Goal: Communication & Community: Participate in discussion

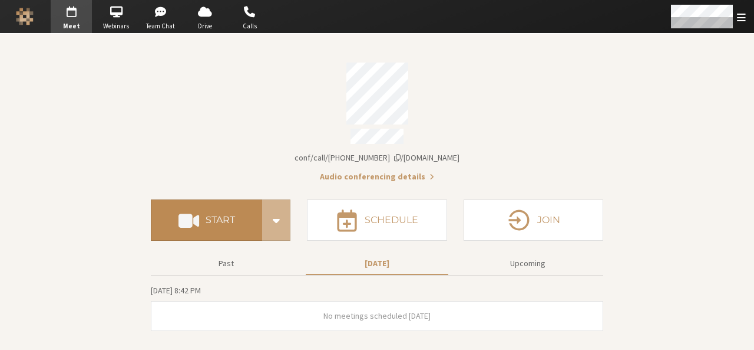
click at [222, 226] on button "Start" at bounding box center [206, 219] width 111 height 41
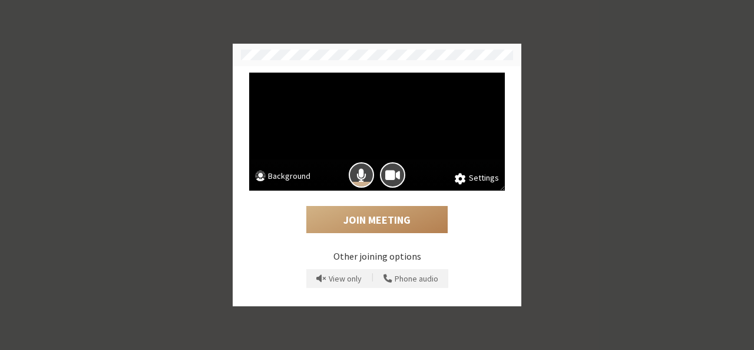
click at [278, 172] on button "Background" at bounding box center [282, 177] width 55 height 15
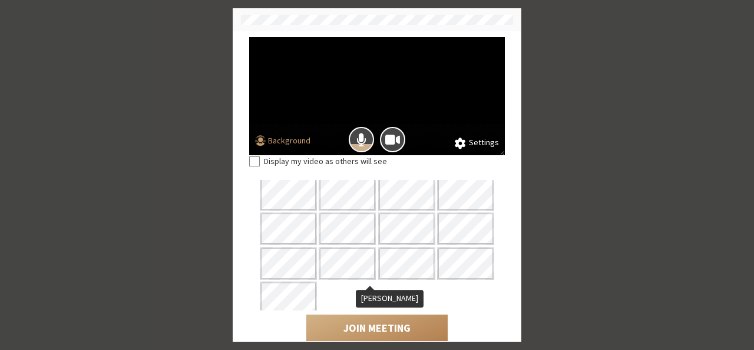
scroll to position [108, 0]
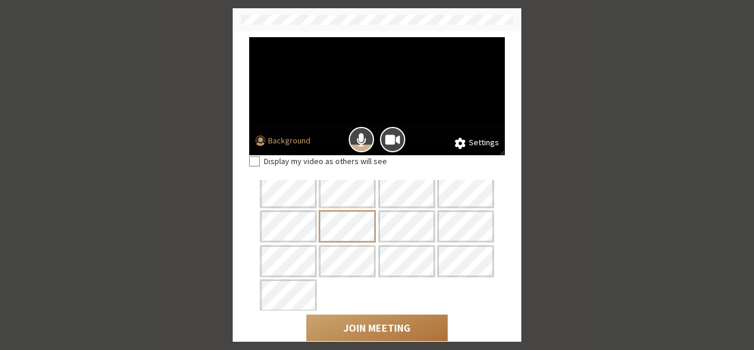
click at [363, 321] on button "Join Meeting" at bounding box center [376, 327] width 141 height 27
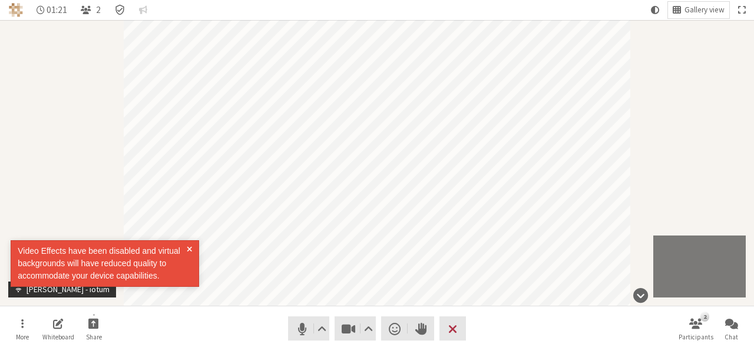
click at [680, 129] on div "Participant" at bounding box center [377, 162] width 754 height 285
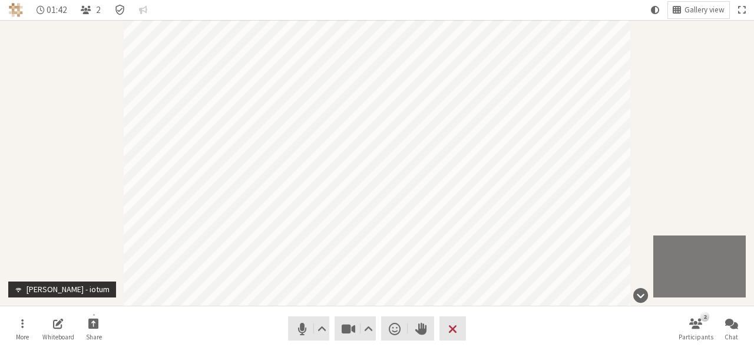
click at [690, 199] on div "Participant" at bounding box center [377, 162] width 754 height 285
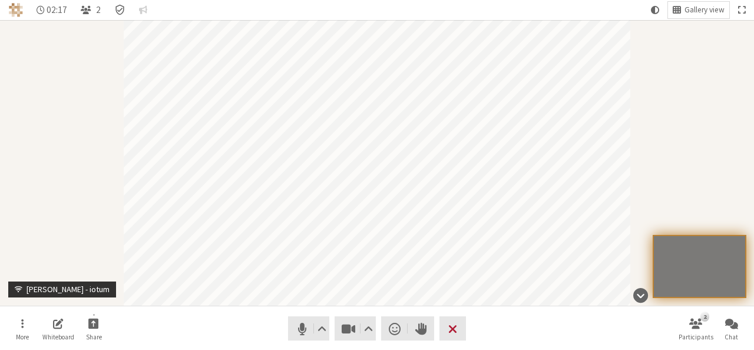
click at [454, 320] on span "Leave meeting" at bounding box center [453, 328] width 9 height 17
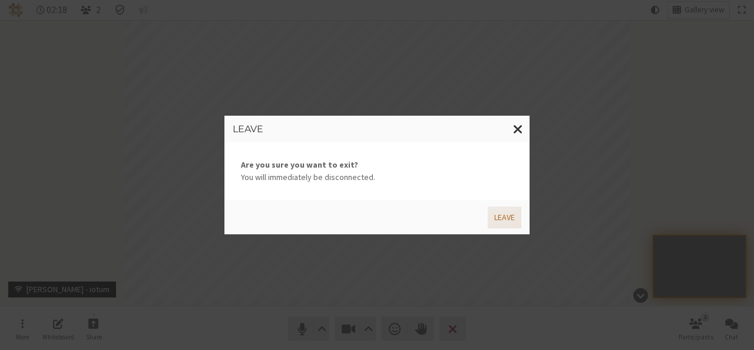
click at [497, 224] on button "Leave" at bounding box center [505, 217] width 34 height 22
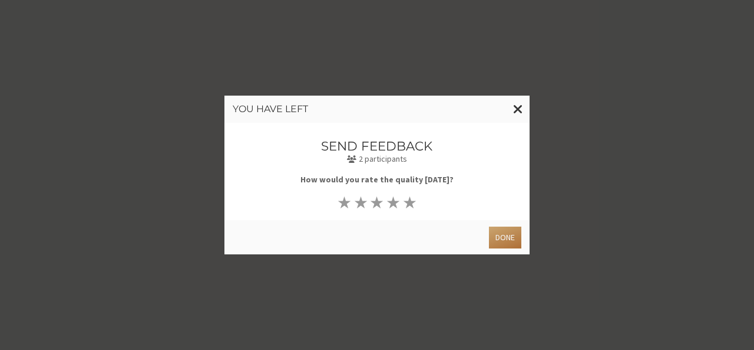
click at [506, 235] on button "Done" at bounding box center [505, 237] width 32 height 22
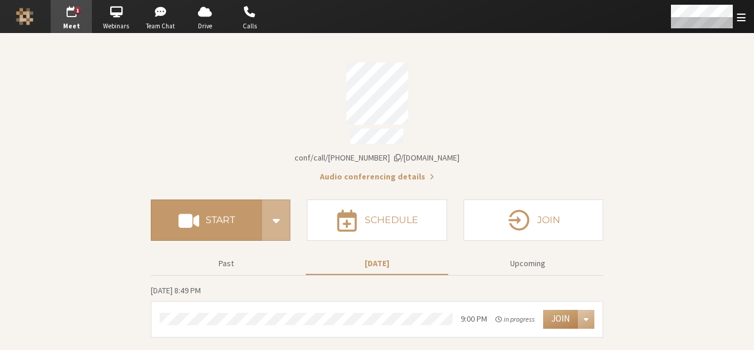
click at [627, 106] on section "Meeting link iotum.callbridge.rocks/conf/call/9168685 Audio conferencing detail…" at bounding box center [377, 192] width 754 height 316
click at [553, 317] on button "Join" at bounding box center [560, 318] width 35 height 19
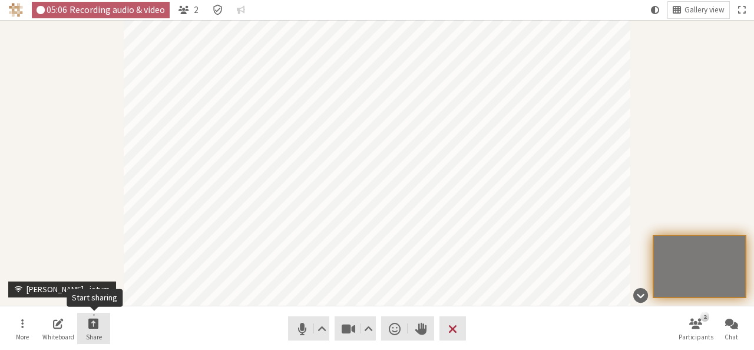
click at [106, 326] on button "Share" at bounding box center [93, 328] width 33 height 32
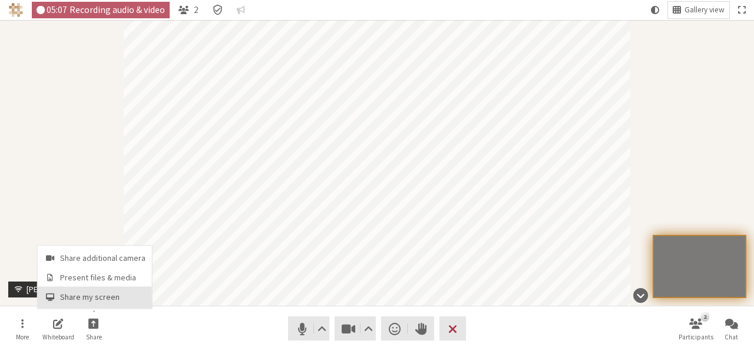
click at [106, 298] on span "Share my screen" at bounding box center [102, 296] width 85 height 9
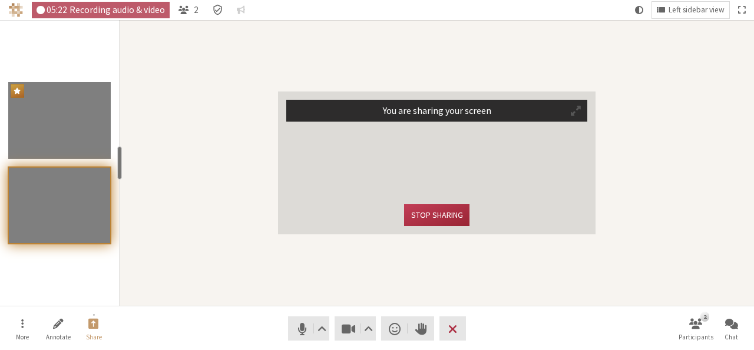
click at [573, 111] on span "Participant" at bounding box center [576, 110] width 10 height 11
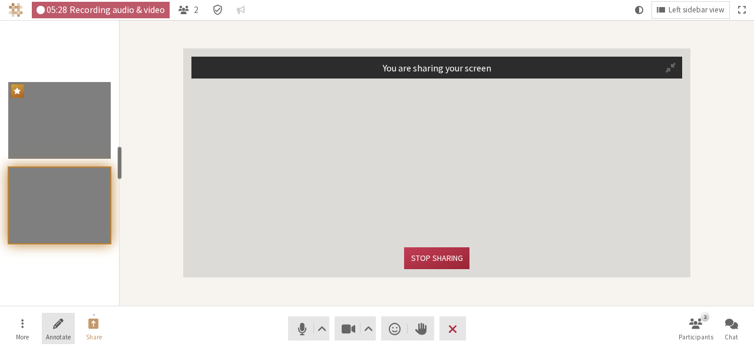
click at [55, 322] on span "Start annotating shared screen" at bounding box center [58, 323] width 11 height 14
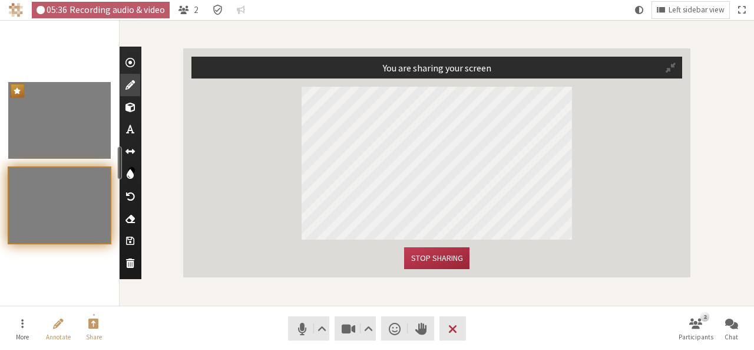
click at [127, 128] on span "Use text tool" at bounding box center [130, 129] width 8 height 12
type textarea "test"
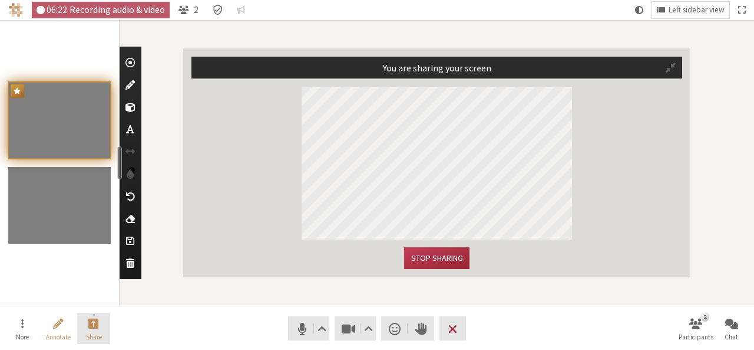
click at [95, 328] on span "Stop sharing screen" at bounding box center [93, 323] width 11 height 14
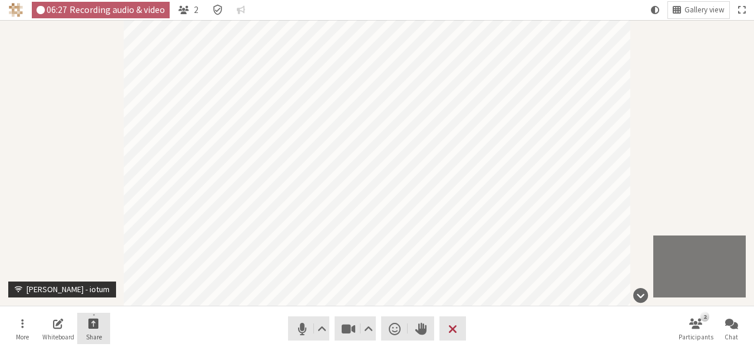
click at [100, 327] on button "Share" at bounding box center [93, 328] width 33 height 32
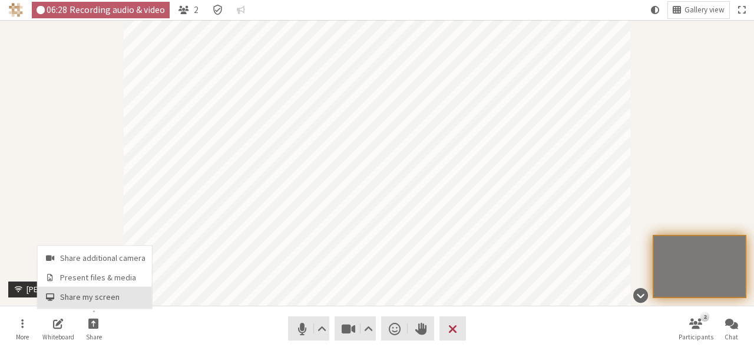
click at [103, 298] on span "Share my screen" at bounding box center [102, 296] width 85 height 9
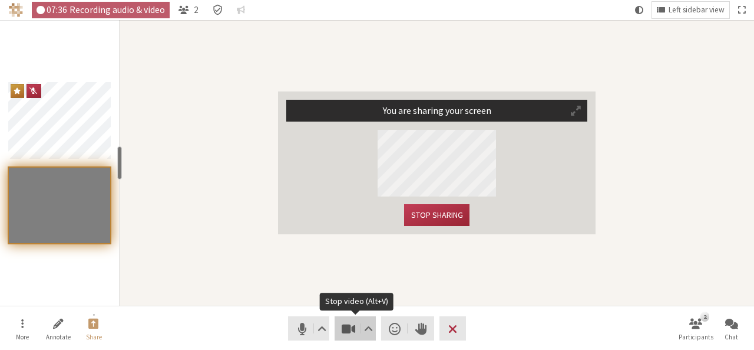
click at [352, 329] on span "Stop video (Alt+V)" at bounding box center [349, 328] width 17 height 17
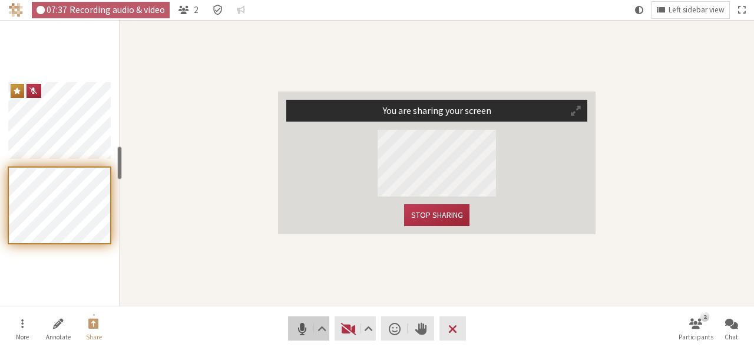
click at [292, 328] on button "Audio" at bounding box center [308, 328] width 41 height 24
click at [187, 249] on div "Trying to speak? You are muted. Unmute (Alt+A)" at bounding box center [102, 263] width 189 height 68
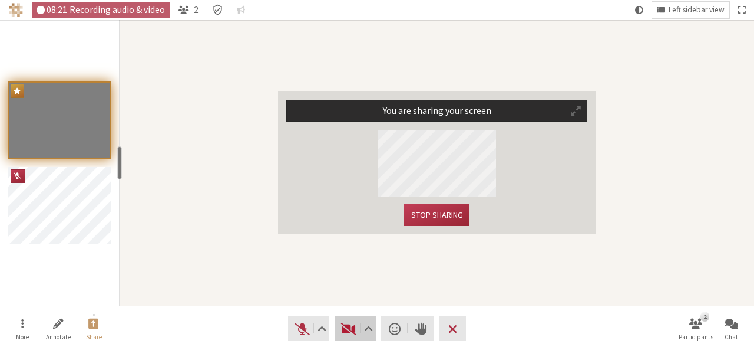
click at [347, 325] on span "Start video (Alt+V)" at bounding box center [349, 328] width 17 height 17
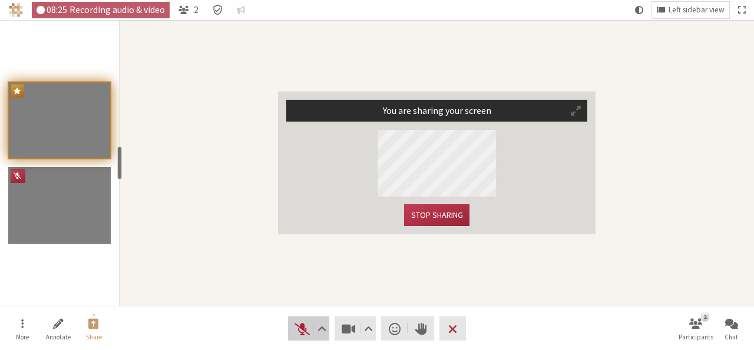
click at [295, 331] on span "Unmute (Alt+A)" at bounding box center [302, 328] width 17 height 17
click at [430, 215] on button "Stop sharing" at bounding box center [436, 215] width 65 height 22
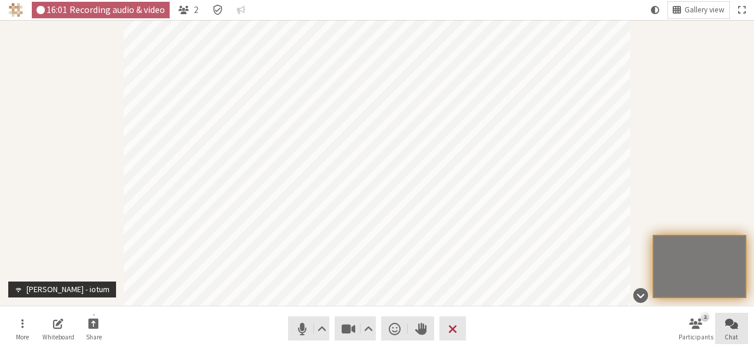
click at [739, 337] on button "Chat" at bounding box center [732, 328] width 33 height 32
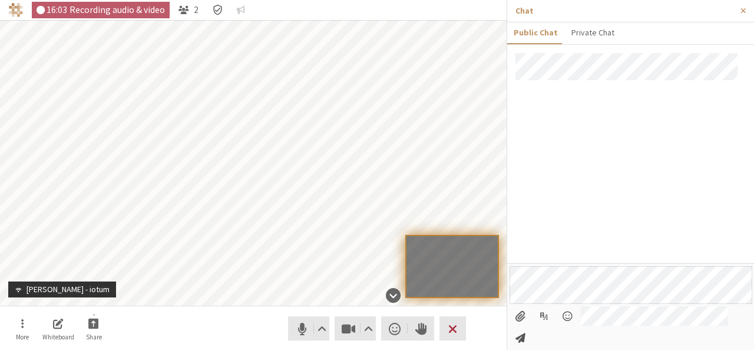
click at [526, 337] on span "Send message" at bounding box center [521, 337] width 10 height 11
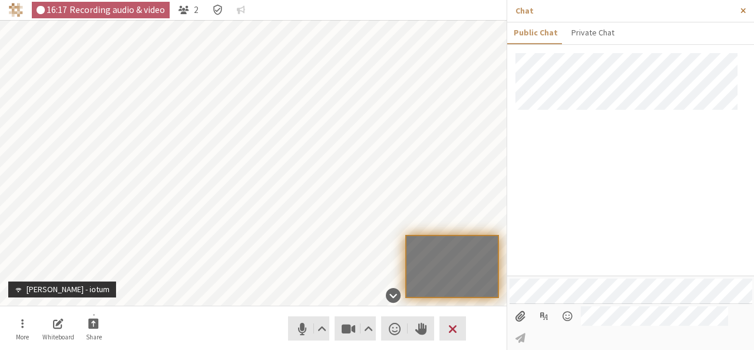
click at [743, 16] on button "Close sidebar" at bounding box center [744, 11] width 22 height 22
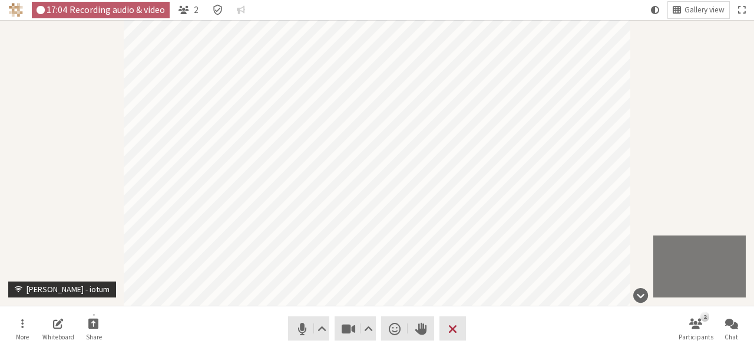
click at [0, 149] on div "Participant" at bounding box center [377, 162] width 754 height 285
click at [736, 333] on span "Chat" at bounding box center [732, 336] width 14 height 7
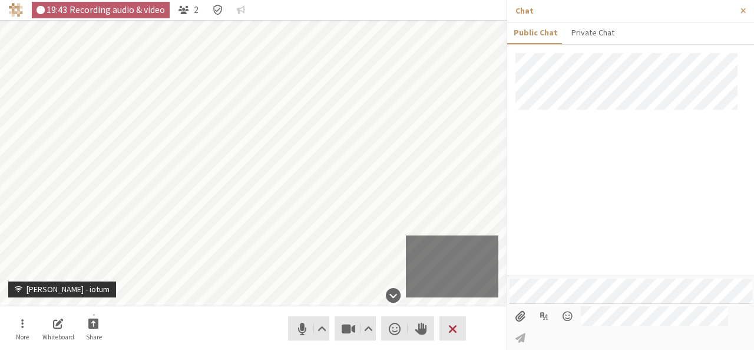
click at [518, 326] on input "File picker" at bounding box center [521, 316] width 22 height 20
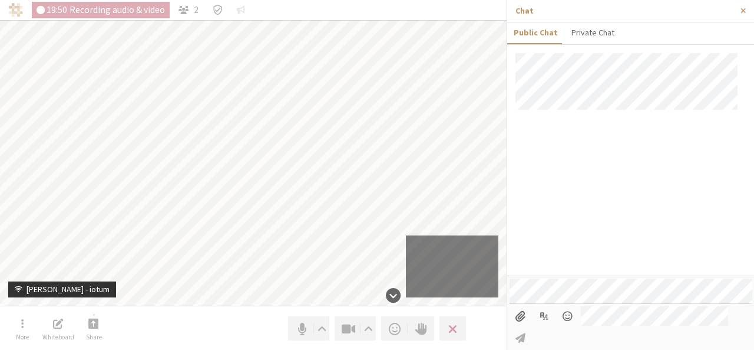
type input "C:\fakepath\pipout1.png"
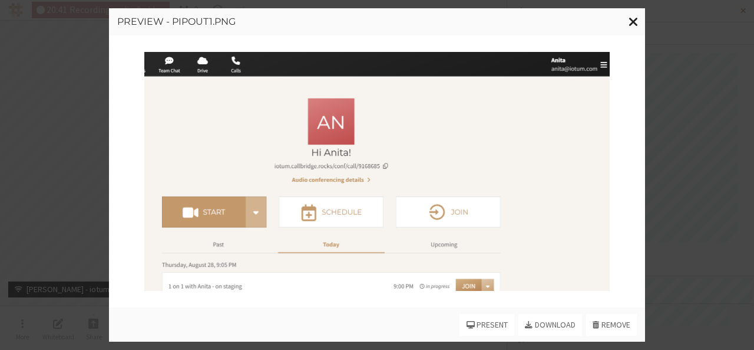
click at [636, 21] on span "Close modal" at bounding box center [634, 21] width 10 height 15
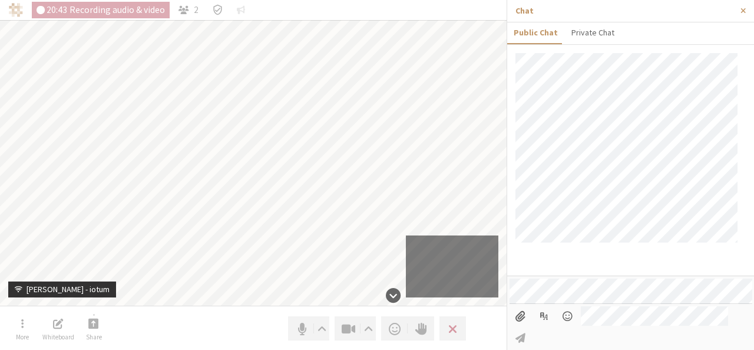
click at [528, 326] on input "File picker" at bounding box center [521, 316] width 22 height 20
type input "C:\fakepath\pipeout1.PNG"
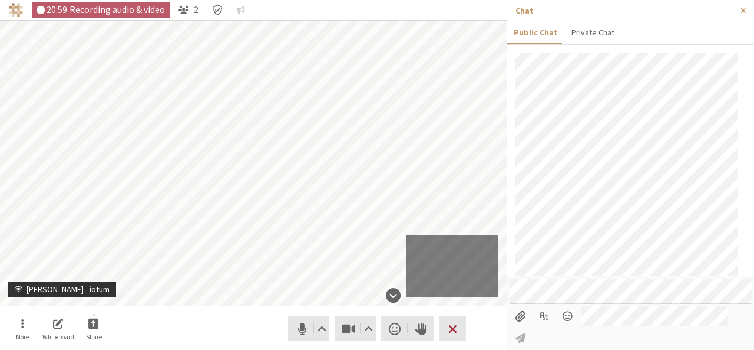
scroll to position [77, 0]
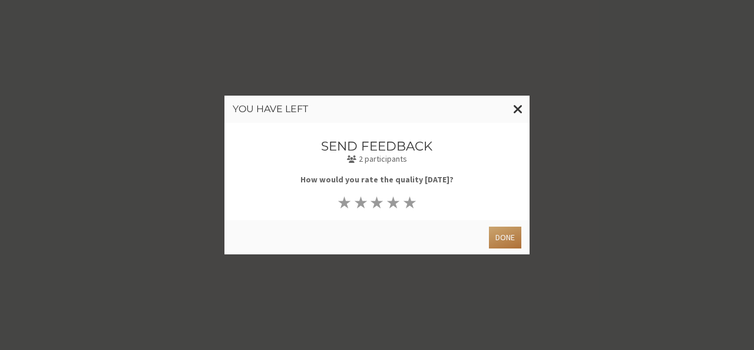
click at [513, 236] on button "Done" at bounding box center [505, 237] width 32 height 22
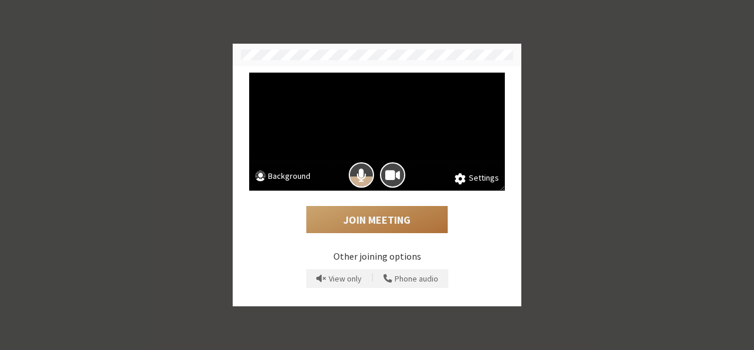
click at [389, 223] on button "Join Meeting" at bounding box center [376, 219] width 141 height 27
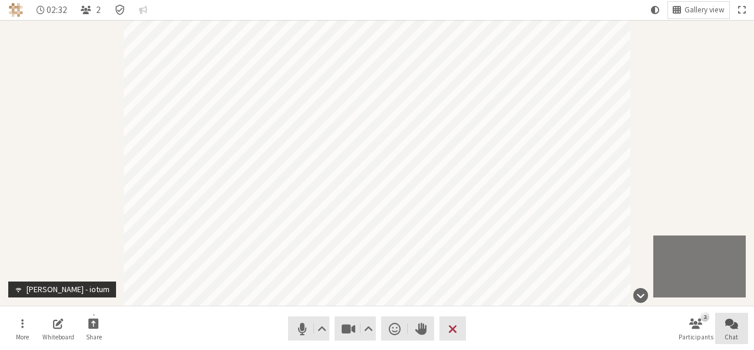
click at [736, 322] on span "Open chat" at bounding box center [732, 323] width 13 height 14
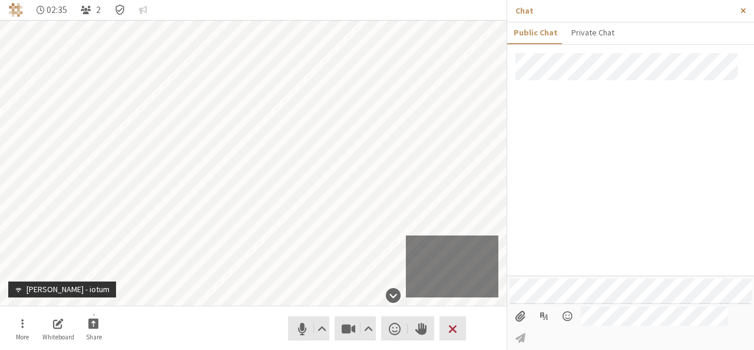
click at [745, 11] on span "Close sidebar" at bounding box center [743, 10] width 5 height 9
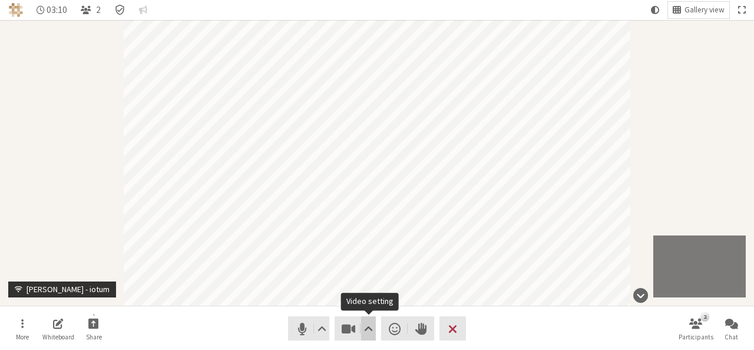
click at [362, 324] on button "Video setting" at bounding box center [368, 328] width 15 height 24
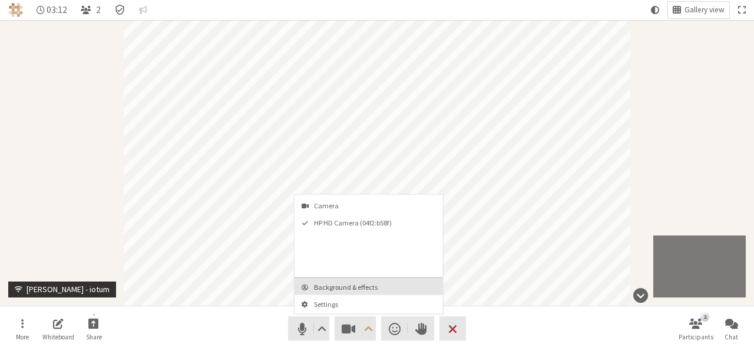
click at [347, 286] on span "Background & effects" at bounding box center [376, 287] width 124 height 8
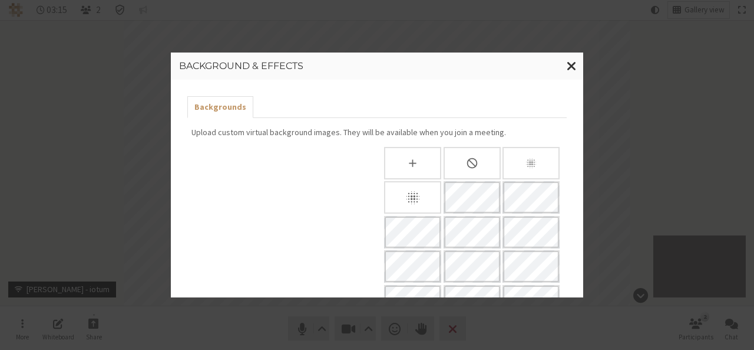
scroll to position [316, 0]
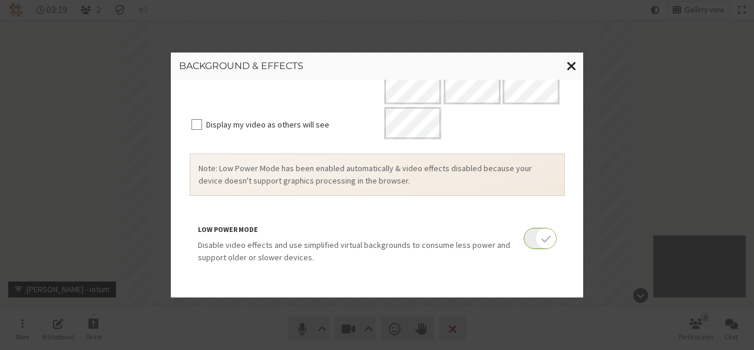
click at [569, 64] on span "Close modal" at bounding box center [572, 65] width 10 height 15
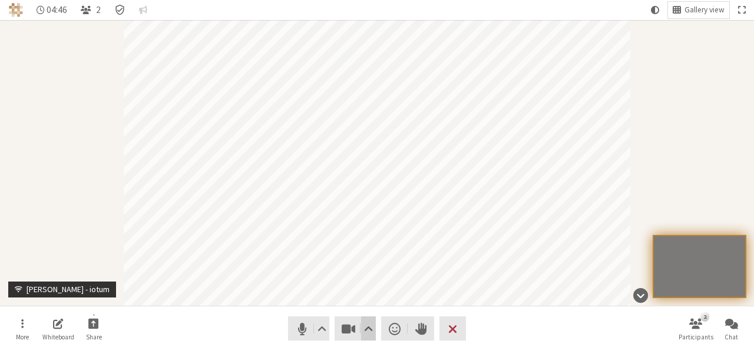
click at [364, 331] on span "Video setting" at bounding box center [368, 328] width 9 height 17
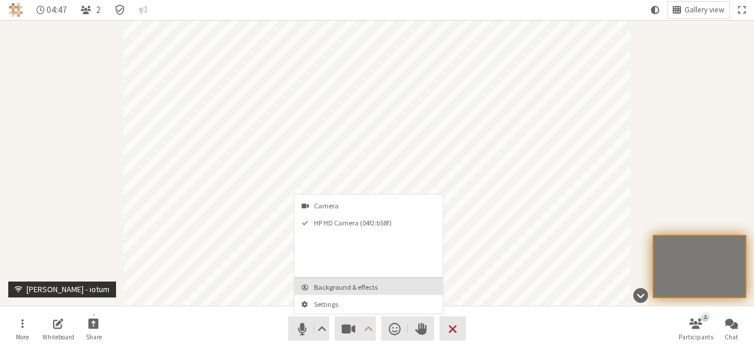
click at [359, 286] on span "Background & effects" at bounding box center [376, 287] width 124 height 8
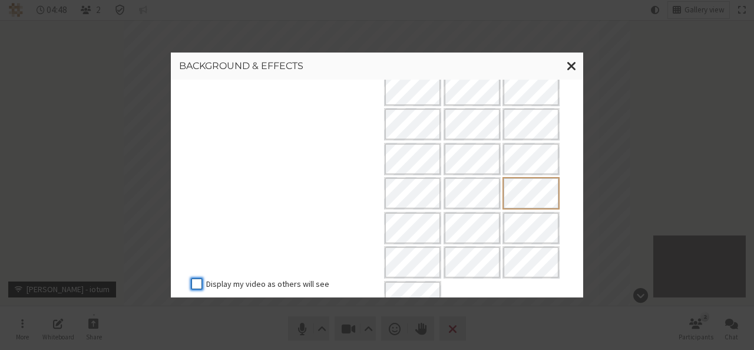
scroll to position [0, 0]
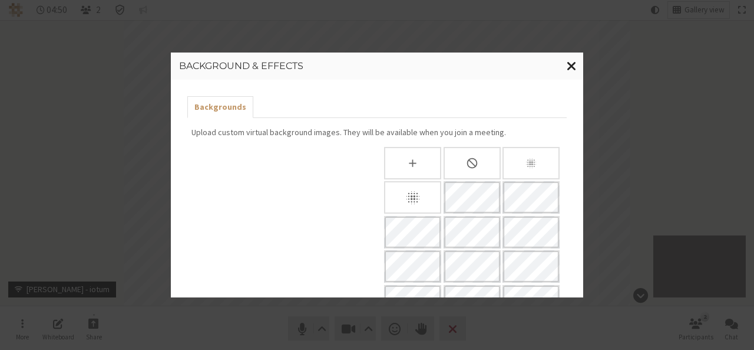
click at [569, 67] on span "Close modal" at bounding box center [572, 65] width 10 height 15
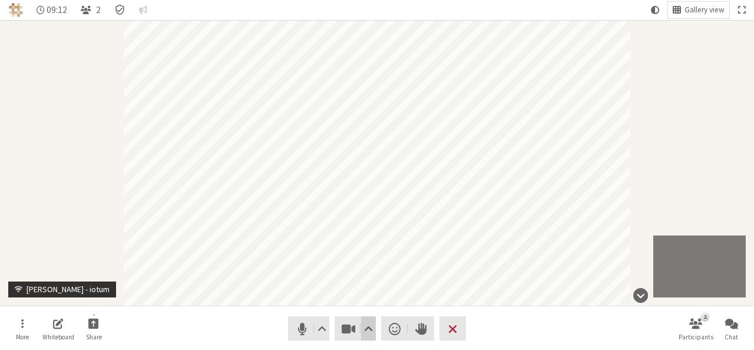
click at [363, 321] on button "Video setting" at bounding box center [368, 328] width 15 height 24
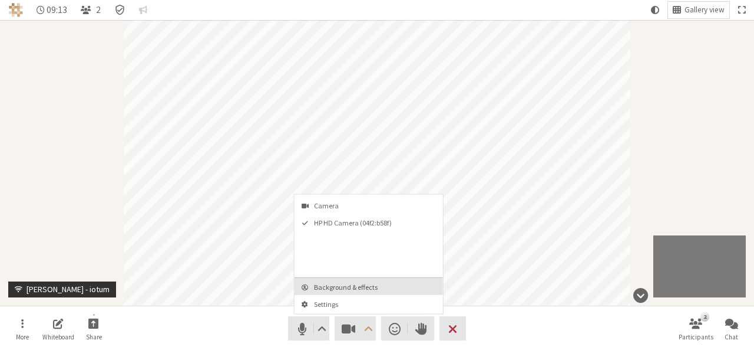
click at [354, 287] on span "Background & effects" at bounding box center [376, 287] width 124 height 8
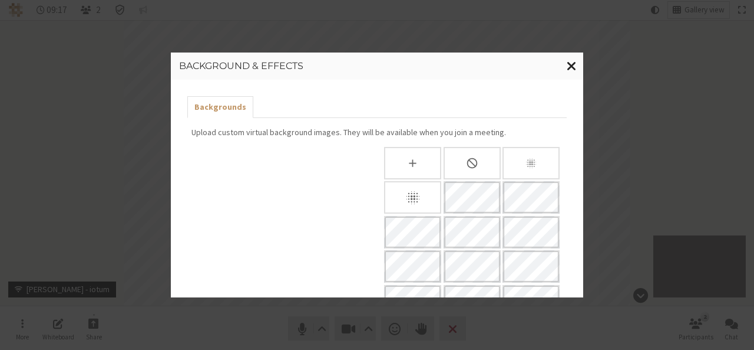
click at [572, 66] on span "Close modal" at bounding box center [572, 65] width 10 height 15
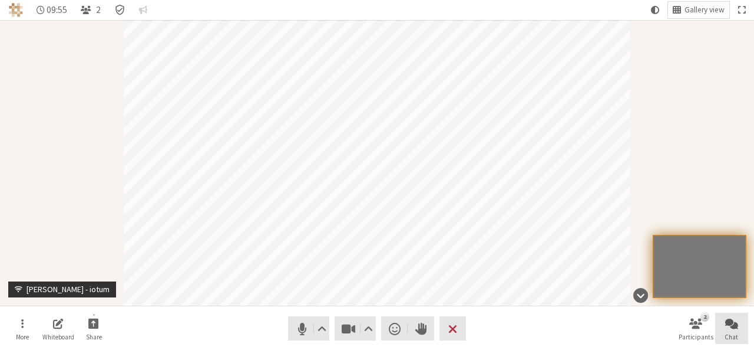
click at [730, 327] on span "Open chat" at bounding box center [732, 323] width 13 height 14
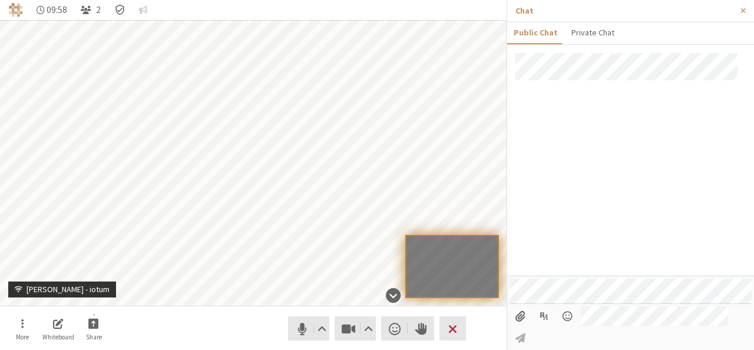
click at [523, 326] on input "File picker" at bounding box center [521, 316] width 22 height 20
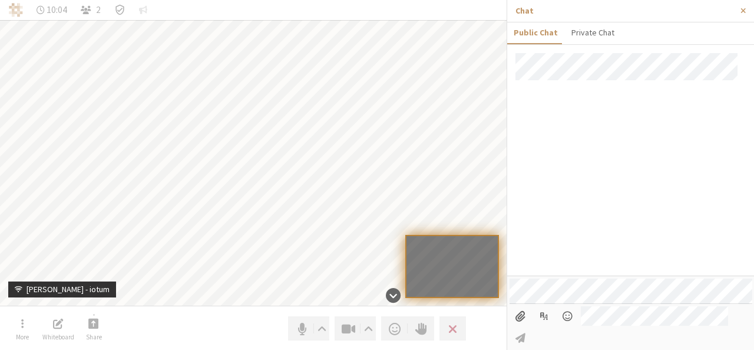
type input "C:\fakepath\pipeout1.PNG"
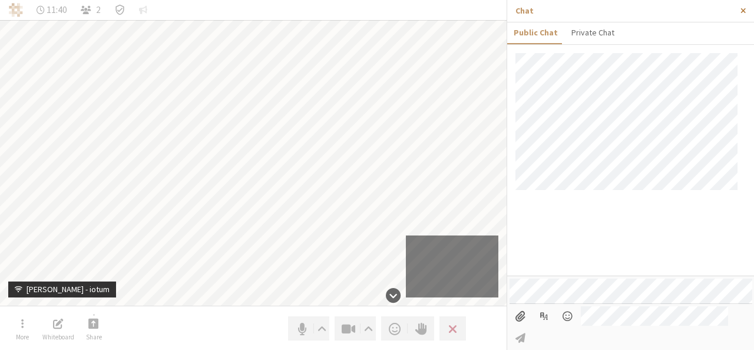
click at [747, 8] on button "Close sidebar" at bounding box center [744, 11] width 22 height 22
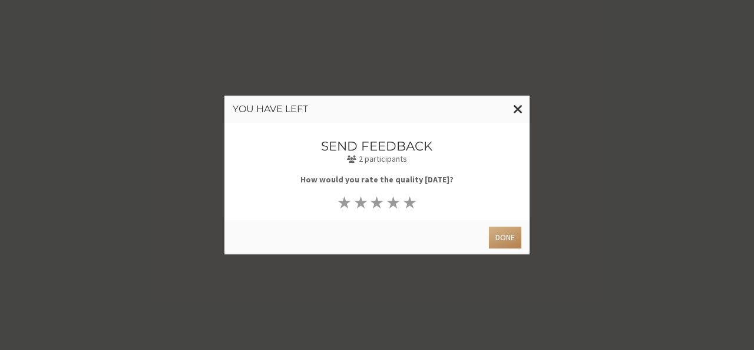
click at [457, 322] on div "You have left Send feedback 2 participants How would you rate the quality [DATE…" at bounding box center [377, 175] width 754 height 350
click at [506, 242] on button "Done" at bounding box center [505, 237] width 32 height 22
